Goal: Check status: Check status

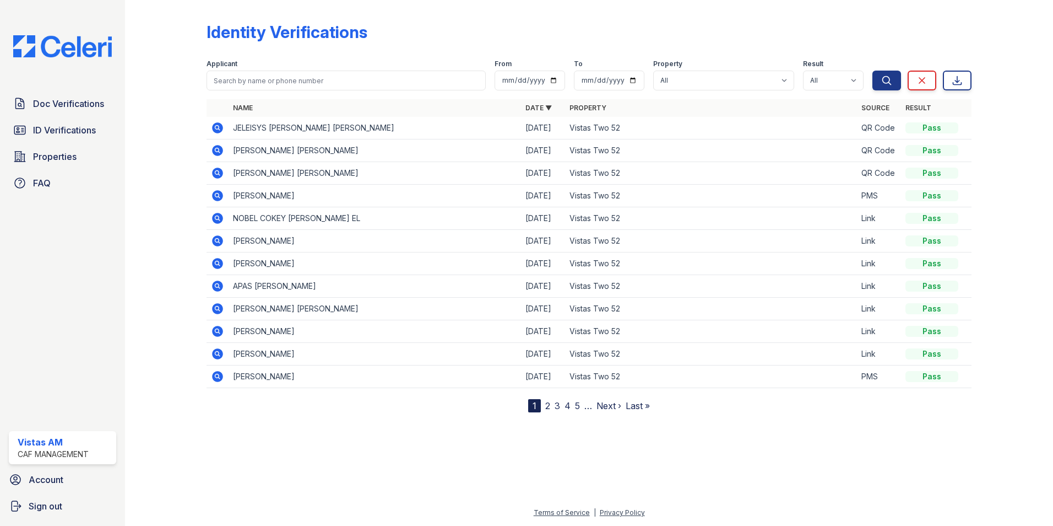
click at [214, 245] on icon at bounding box center [217, 240] width 13 height 13
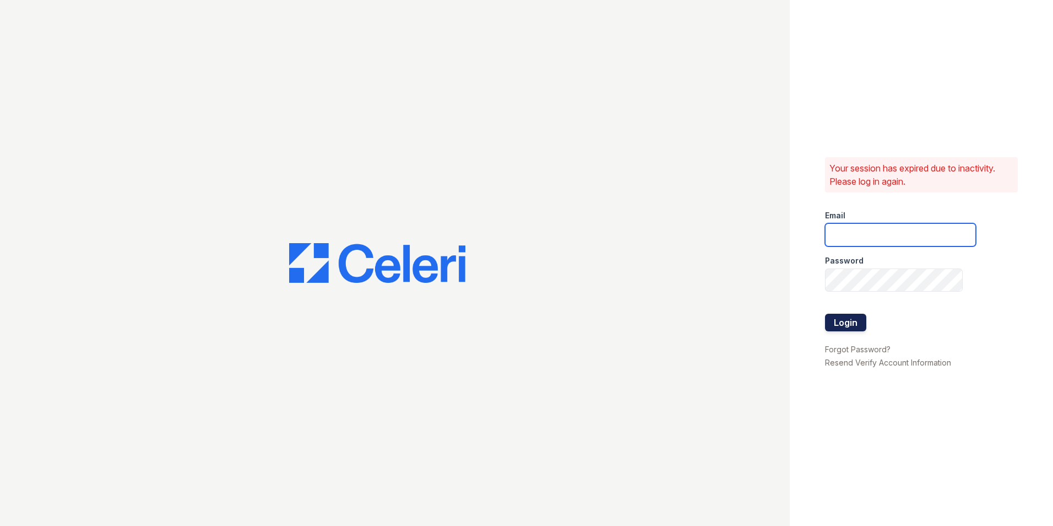
type input "vistas.am@cafmanagement.com"
click at [857, 329] on button "Login" at bounding box center [845, 322] width 41 height 18
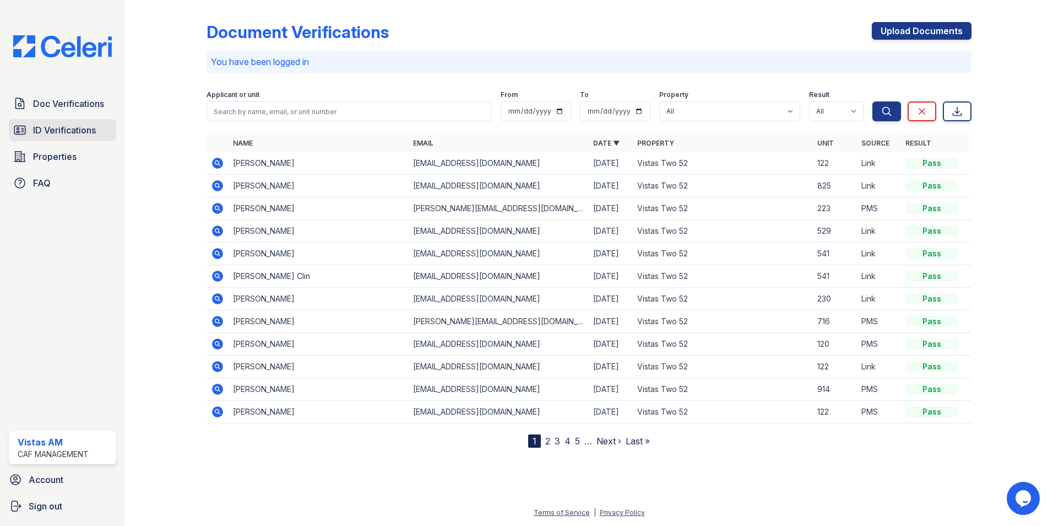
click at [54, 124] on span "ID Verifications" at bounding box center [64, 129] width 63 height 13
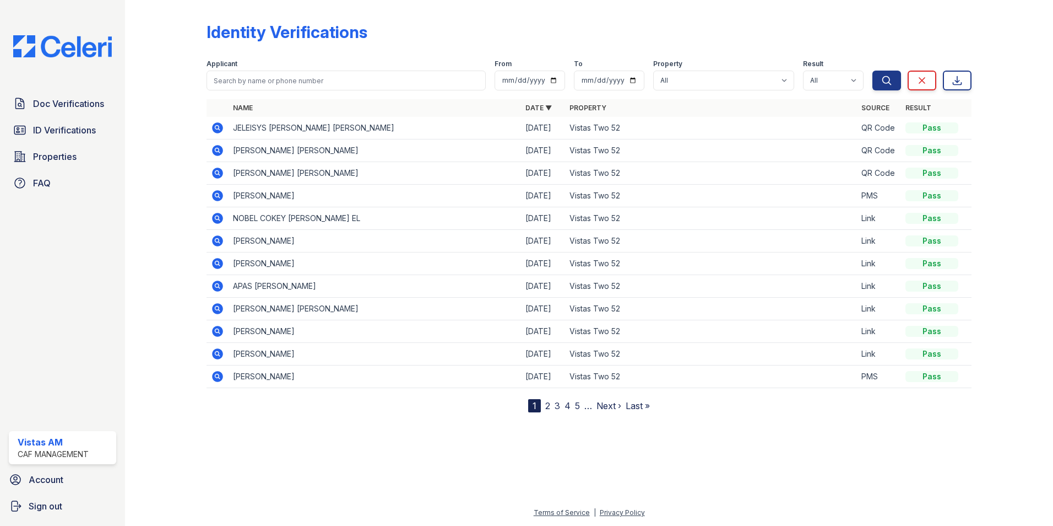
click at [220, 244] on icon at bounding box center [217, 240] width 11 height 11
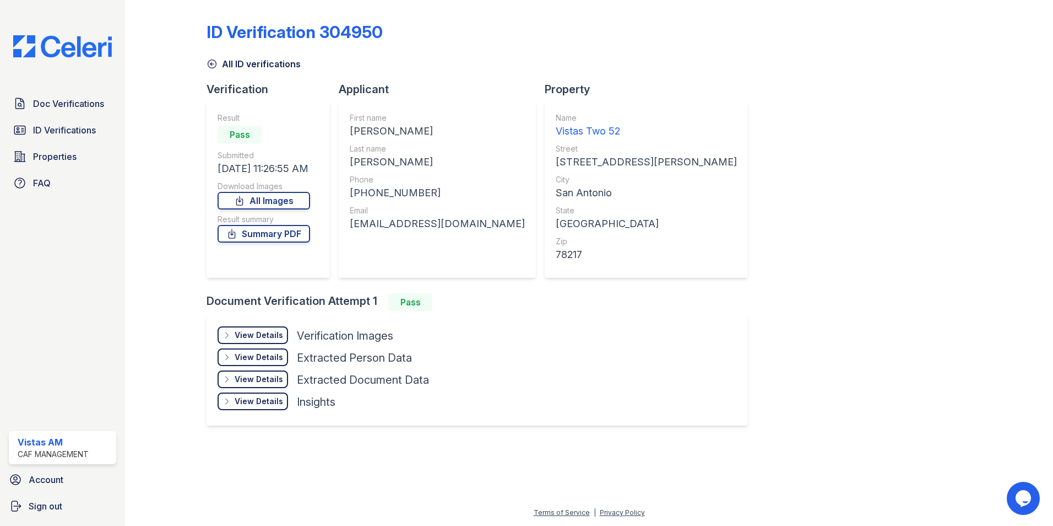
click at [248, 331] on div "View Details" at bounding box center [259, 334] width 48 height 11
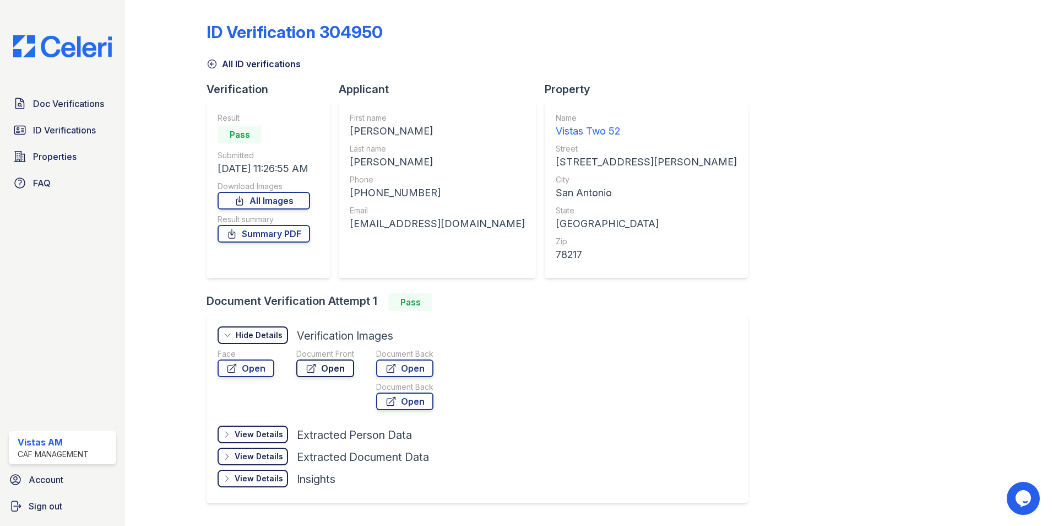
click at [313, 362] on link "Open" at bounding box center [325, 368] width 58 height 18
click at [65, 131] on span "ID Verifications" at bounding box center [64, 129] width 63 height 13
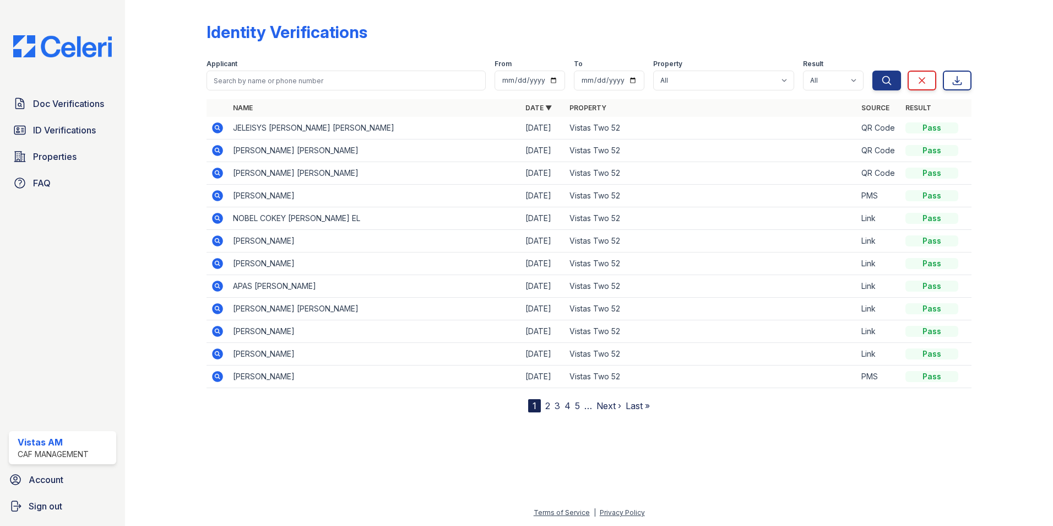
click at [218, 221] on icon at bounding box center [217, 218] width 11 height 11
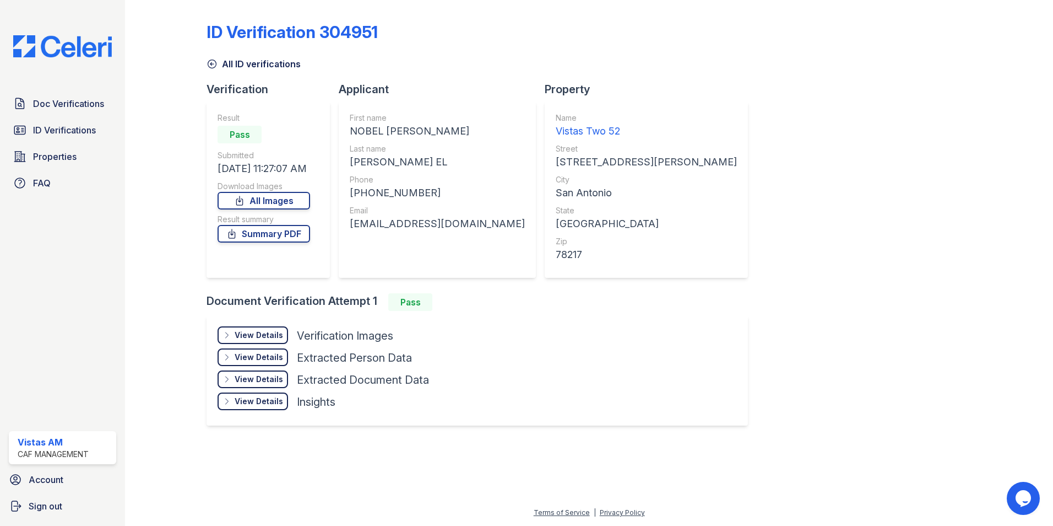
click at [264, 330] on div "View Details" at bounding box center [259, 334] width 48 height 11
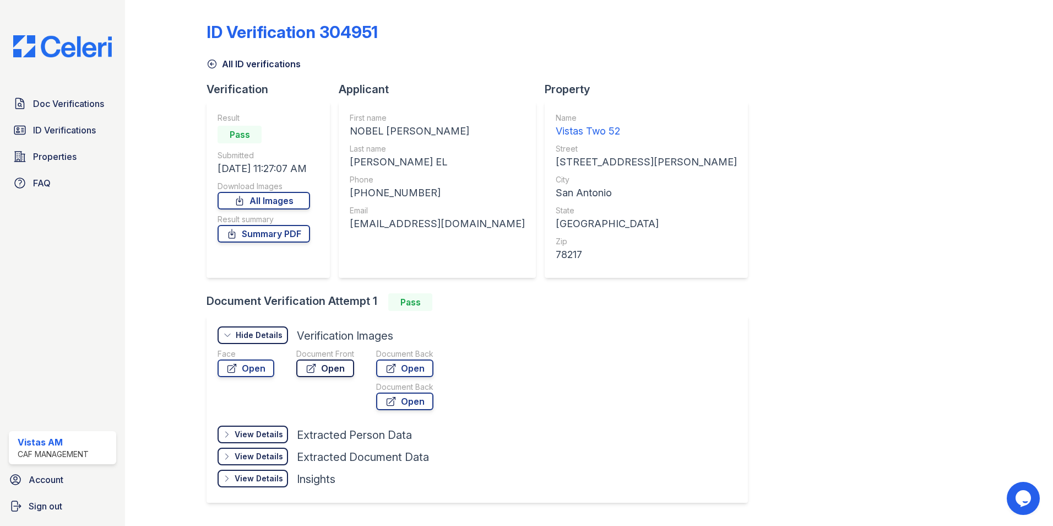
click at [318, 360] on link "Open" at bounding box center [325, 368] width 58 height 18
click at [68, 131] on span "ID Verifications" at bounding box center [64, 129] width 63 height 13
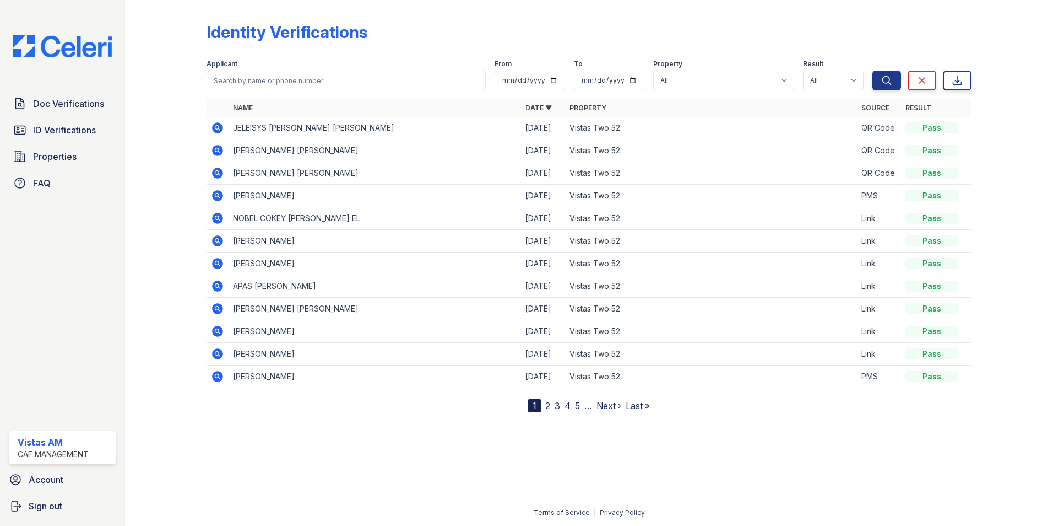
click at [218, 358] on icon at bounding box center [217, 353] width 11 height 11
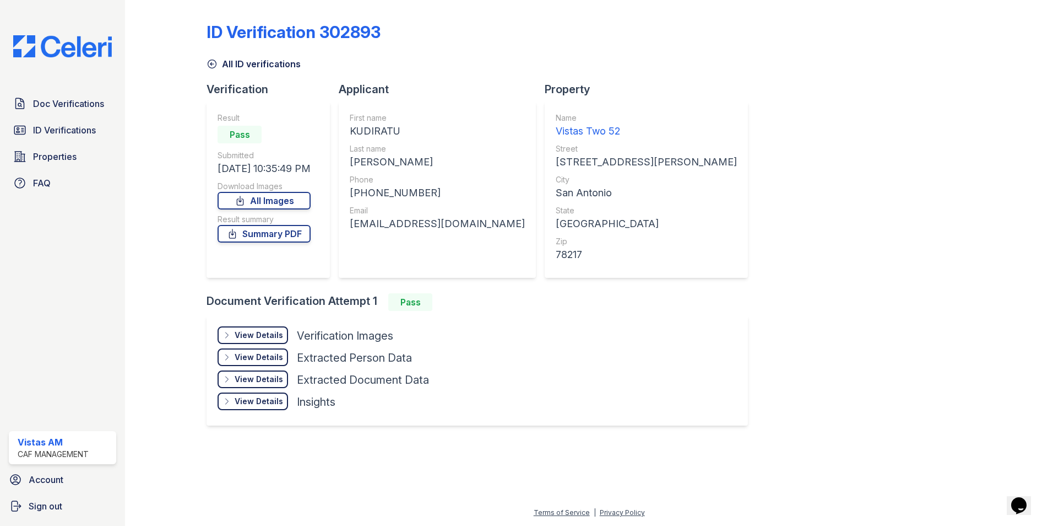
click at [243, 333] on div "View Details" at bounding box center [259, 334] width 48 height 11
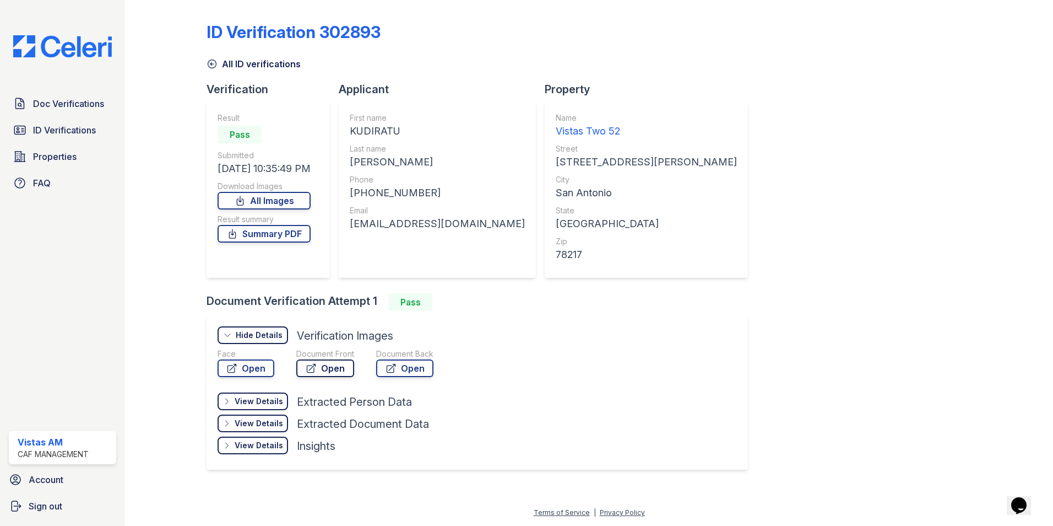
click at [327, 371] on link "Open" at bounding box center [325, 368] width 58 height 18
click at [79, 132] on span "ID Verifications" at bounding box center [64, 129] width 63 height 13
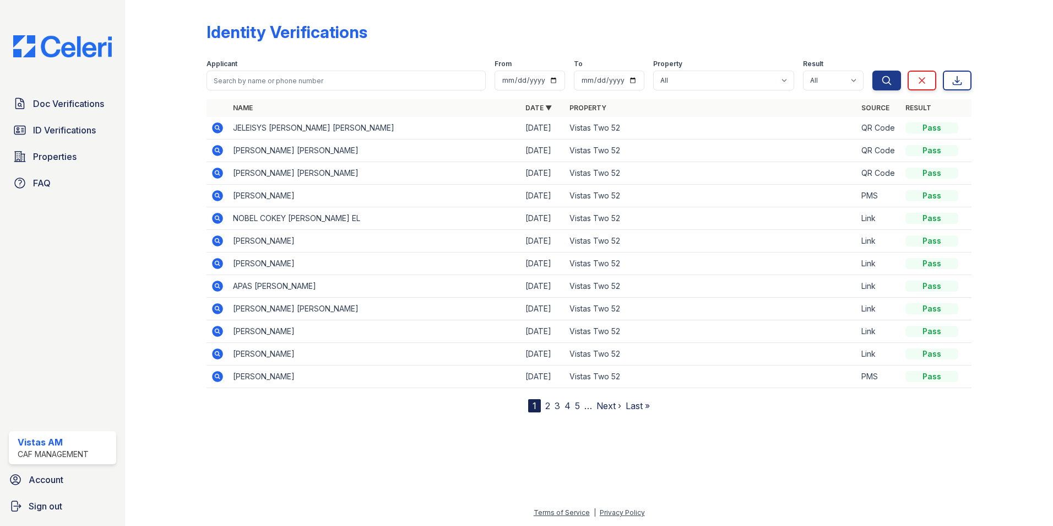
click at [219, 265] on icon at bounding box center [217, 263] width 11 height 11
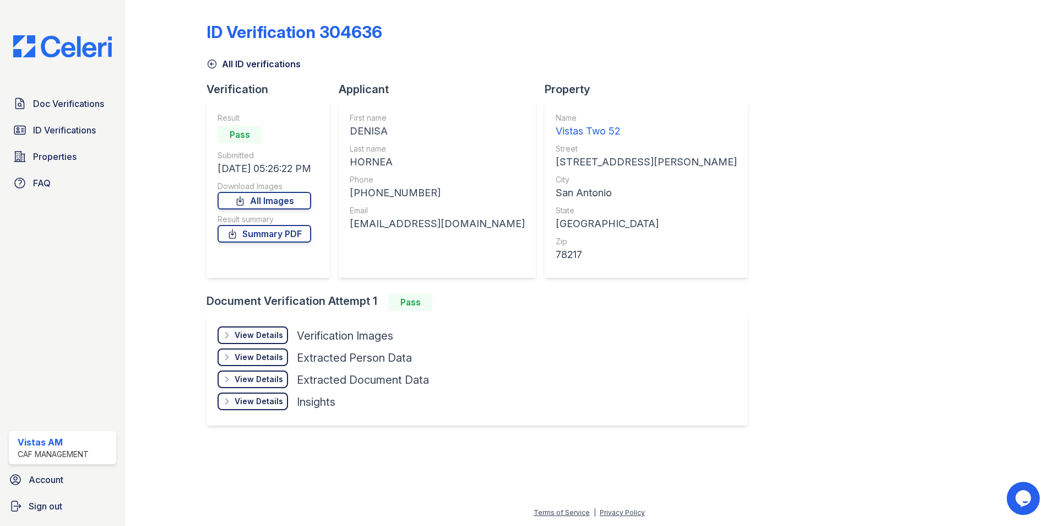
click at [250, 332] on div "View Details" at bounding box center [259, 334] width 48 height 11
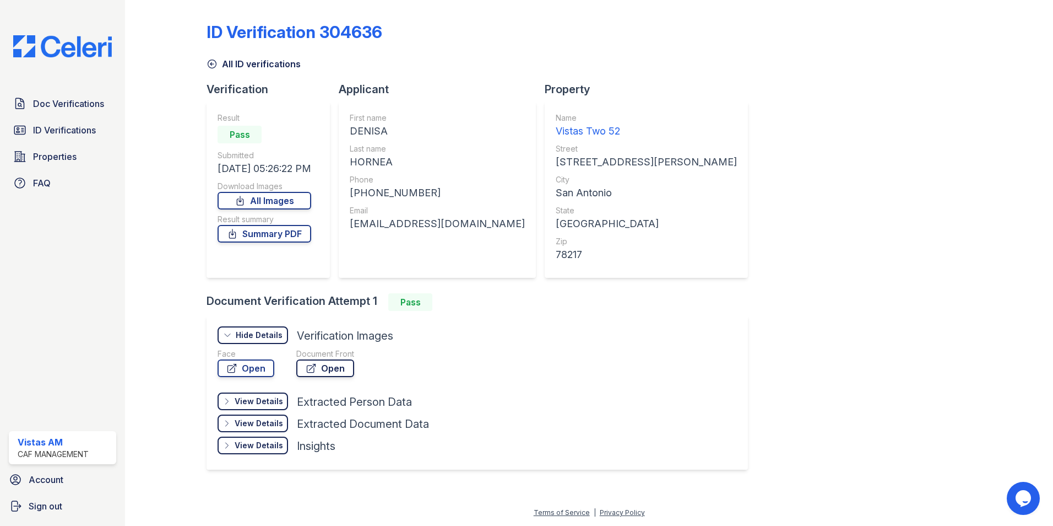
click at [317, 366] on link "Open" at bounding box center [325, 368] width 58 height 18
click at [34, 138] on link "ID Verifications" at bounding box center [62, 130] width 107 height 22
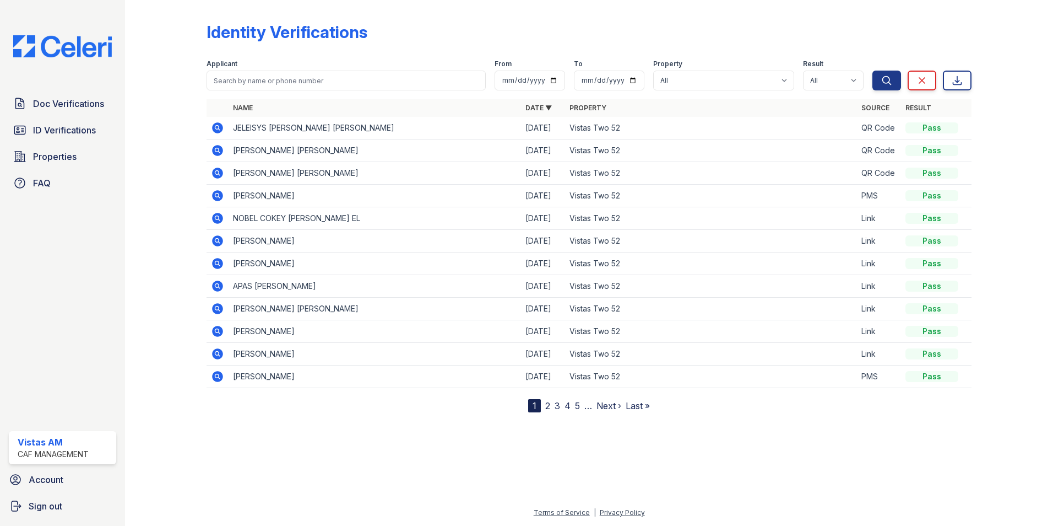
click at [220, 333] on icon at bounding box center [217, 331] width 11 height 11
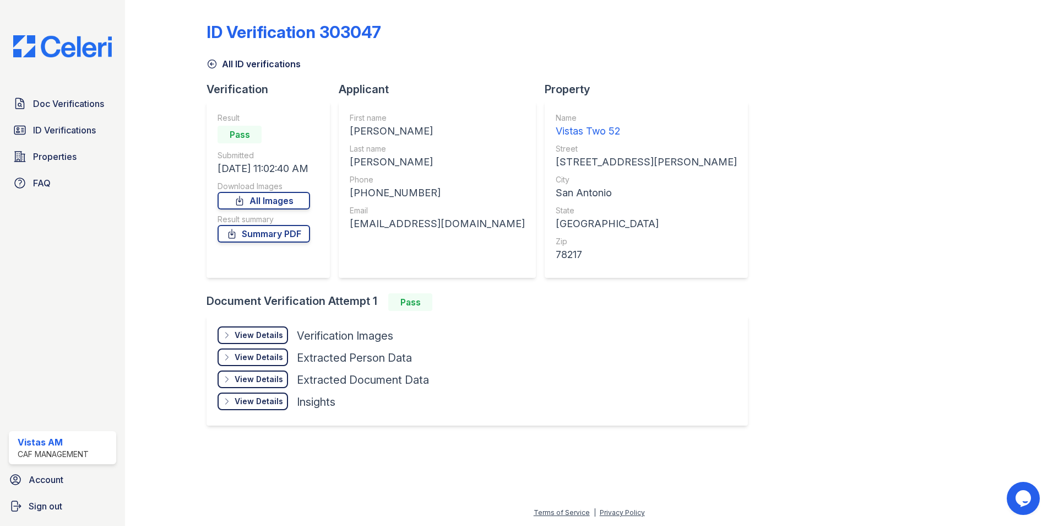
click at [228, 337] on icon at bounding box center [227, 335] width 9 height 9
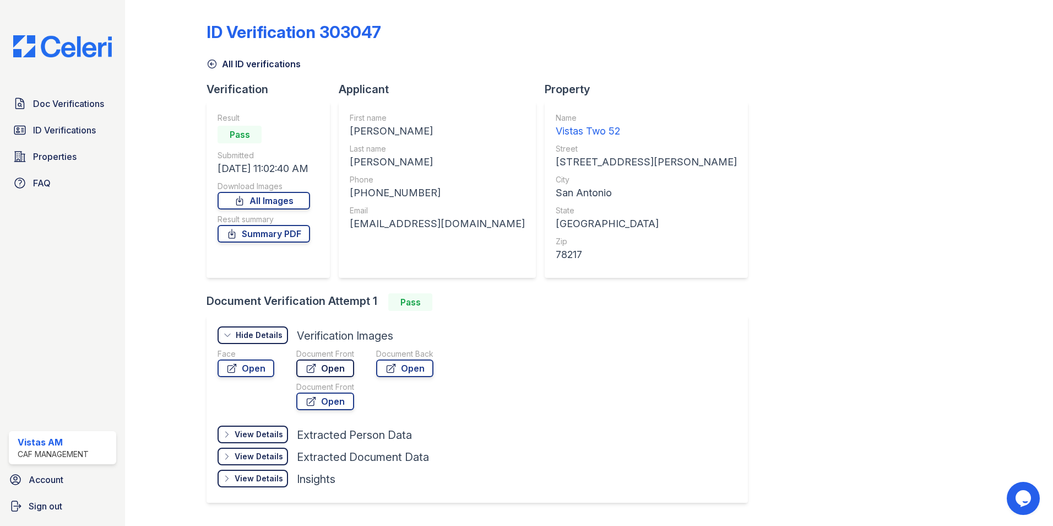
click at [341, 375] on link "Open" at bounding box center [325, 368] width 58 height 18
